Goal: Check status: Check status

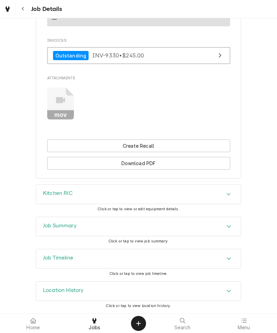
scroll to position [479, 0]
click at [134, 242] on span "Click or tap to view job summary." at bounding box center [138, 241] width 60 height 4
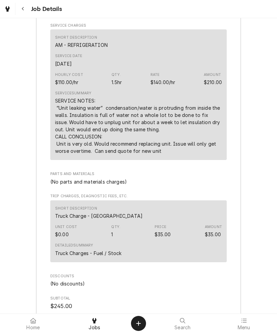
scroll to position [770, 0]
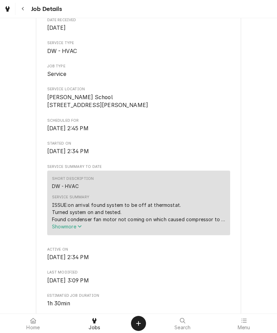
scroll to position [93, 0]
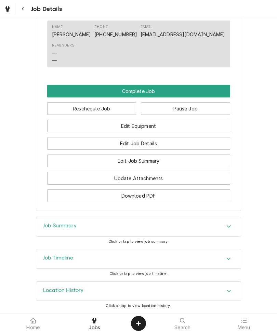
scroll to position [492, 0]
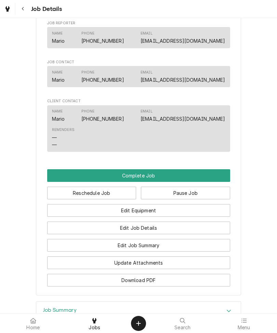
scroll to position [382, 0]
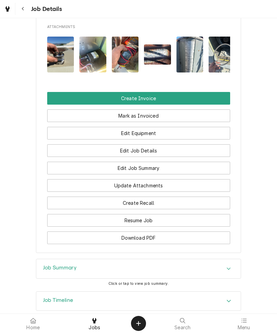
scroll to position [593, 0]
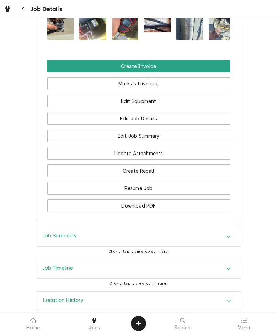
click at [132, 249] on span "Click or tap to view job summary." at bounding box center [138, 251] width 60 height 4
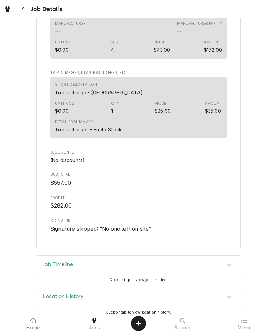
scroll to position [1280, 0]
